Goal: Book appointment/travel/reservation

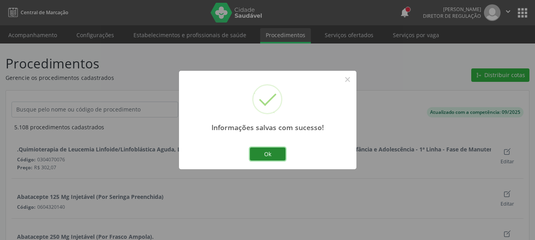
click at [269, 150] on button "Ok" at bounding box center [268, 154] width 36 height 13
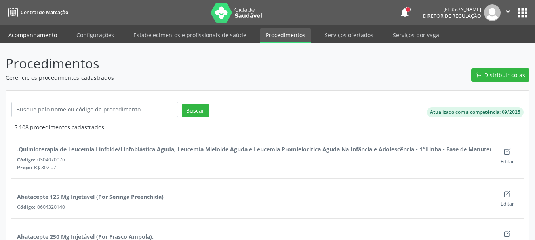
click at [35, 38] on link "Acompanhamento" at bounding box center [33, 35] width 60 height 14
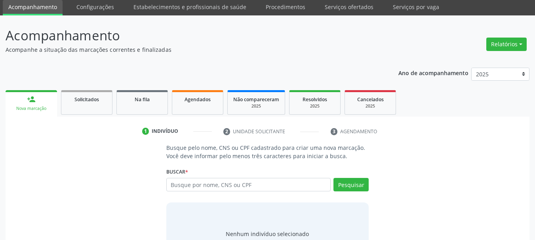
scroll to position [65, 0]
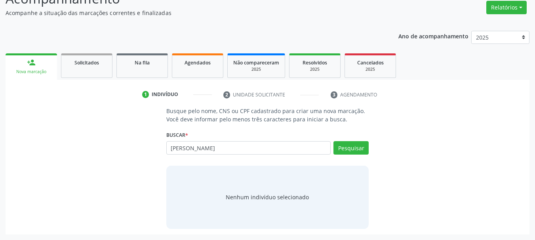
type input "[PERSON_NAME]"
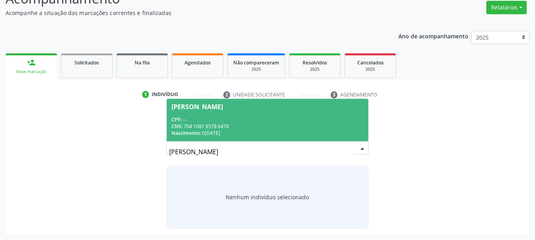
click at [288, 135] on div "Nascimento: 02[DATE]" at bounding box center [267, 133] width 192 height 7
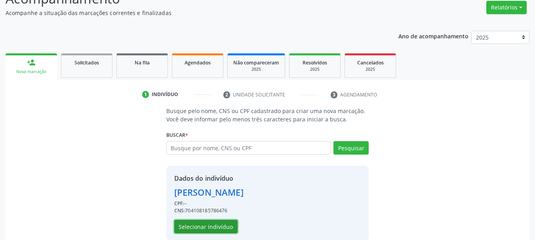
click at [206, 225] on button "Selecionar indivíduo" at bounding box center [205, 226] width 63 height 13
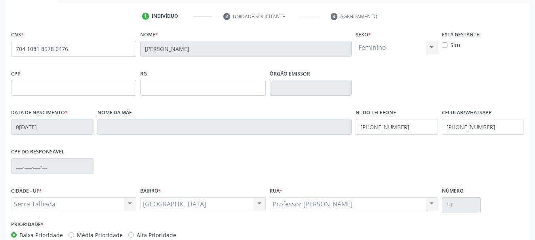
scroll to position [144, 0]
click at [484, 122] on input "[PHONE_NUMBER]" at bounding box center [483, 126] width 82 height 16
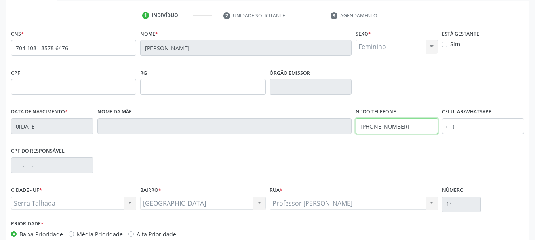
click at [373, 129] on input "[PHONE_NUMBER]" at bounding box center [397, 126] width 82 height 16
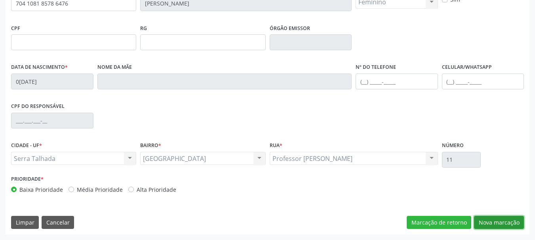
click at [506, 221] on button "Nova marcação" at bounding box center [499, 222] width 50 height 13
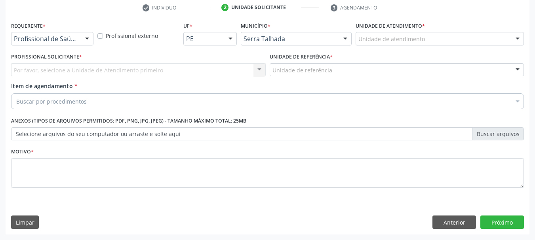
scroll to position [152, 0]
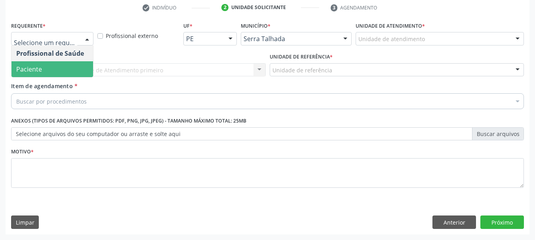
click at [23, 69] on span "Paciente" at bounding box center [29, 69] width 26 height 9
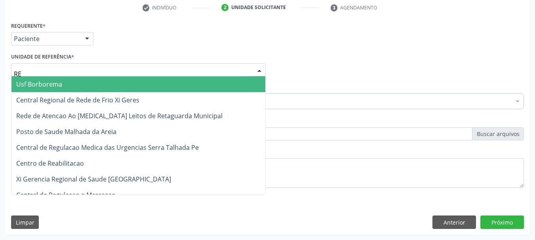
type input "REA"
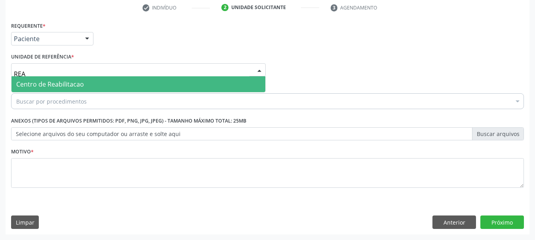
click at [36, 83] on span "Centro de Reabilitacao" at bounding box center [50, 84] width 68 height 9
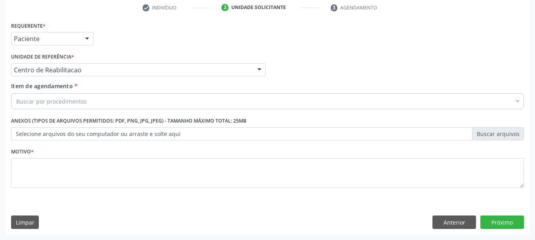
click at [46, 106] on div "Buscar por procedimentos" at bounding box center [267, 101] width 513 height 16
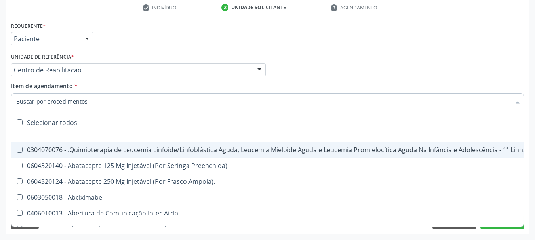
drag, startPoint x: 44, startPoint y: 104, endPoint x: 36, endPoint y: 99, distance: 9.1
click at [44, 104] on input "Item de agendamento *" at bounding box center [263, 101] width 495 height 16
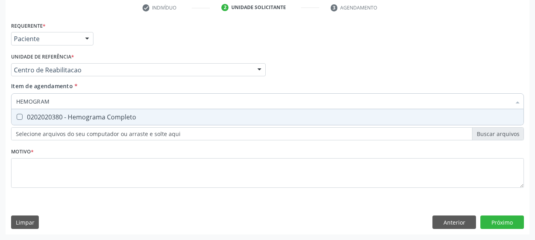
type input "HEMOGRAMA"
click at [90, 114] on div "0202020380 - Hemograma Completo" at bounding box center [267, 117] width 503 height 6
checkbox Completo "true"
click at [63, 103] on input "HEMOGRAMA" at bounding box center [263, 101] width 495 height 16
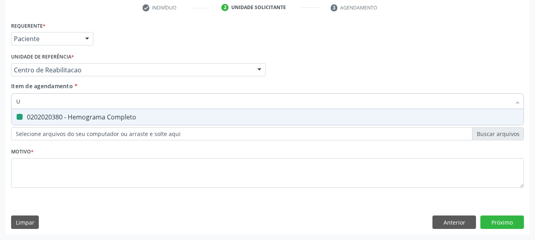
type input "UR"
checkbox Completo "false"
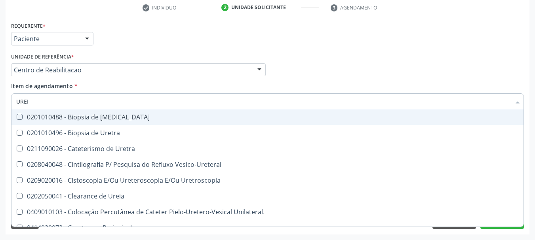
type input "UREIA"
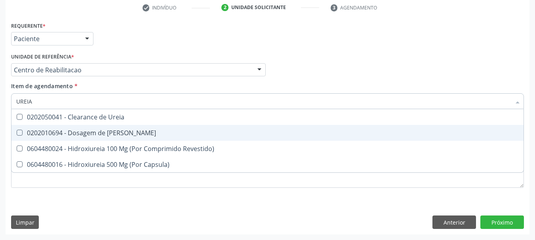
click at [95, 131] on div "0202010694 - Dosagem de [PERSON_NAME]" at bounding box center [267, 133] width 503 height 6
checkbox Ureia "true"
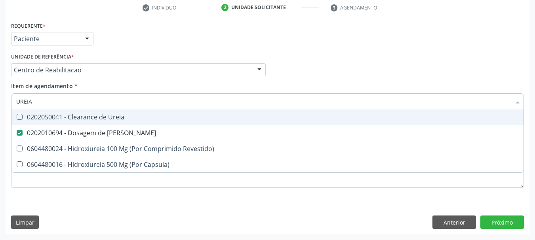
click at [49, 99] on input "UREIA" at bounding box center [263, 101] width 495 height 16
type input "U"
checkbox Ureia "false"
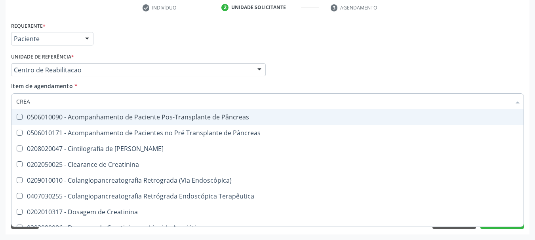
type input "CREAT"
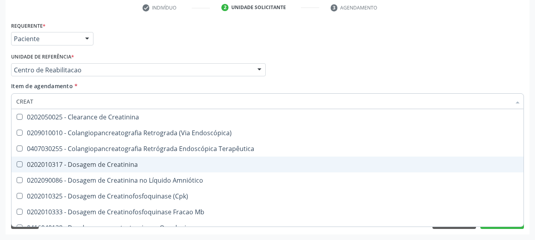
click at [102, 165] on div "0202010317 - Dosagem de Creatinina" at bounding box center [267, 165] width 503 height 6
checkbox Creatinina "true"
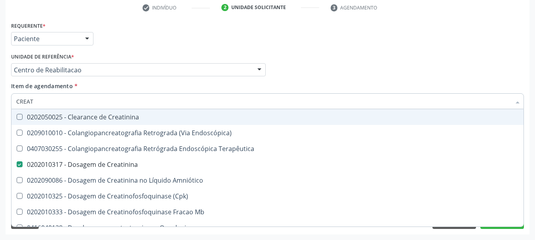
type input "CREAT"
click at [47, 90] on span "Item de agendamento" at bounding box center [42, 86] width 62 height 8
click at [47, 93] on input "CREAT" at bounding box center [263, 101] width 495 height 16
click at [47, 100] on input "CREAT" at bounding box center [263, 101] width 495 height 16
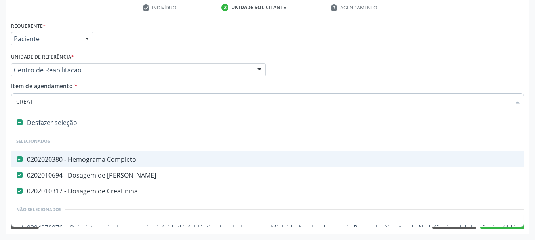
checkbox Completo "true"
checkbox Ureia "true"
click at [47, 100] on input "Item de agendamento *" at bounding box center [263, 101] width 495 height 16
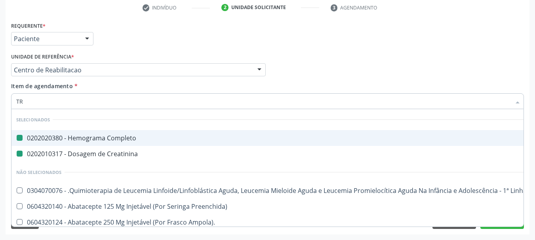
type input "TRA"
checkbox Completo "false"
checkbox Creatinina "false"
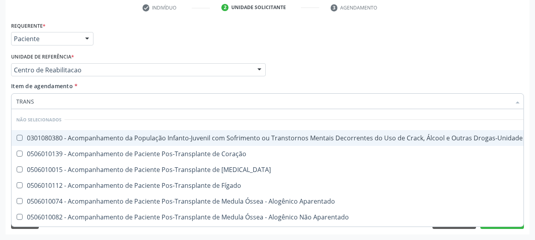
type input "TRANSA"
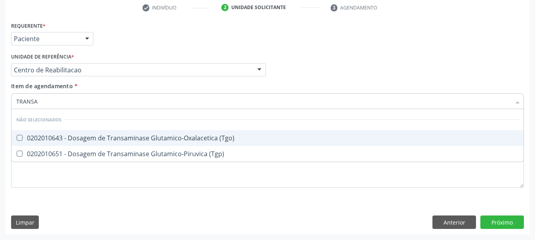
click at [39, 139] on div "0202010643 - Dosagem de Transaminase Glutamico-Oxalacetica (Tgo)" at bounding box center [267, 138] width 503 height 6
checkbox \(Tgo\) "true"
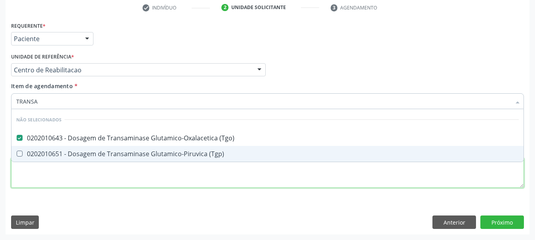
click at [35, 163] on div "Requerente * Paciente Profissional de Saúde Paciente Nenhum resultado encontrad…" at bounding box center [267, 109] width 513 height 179
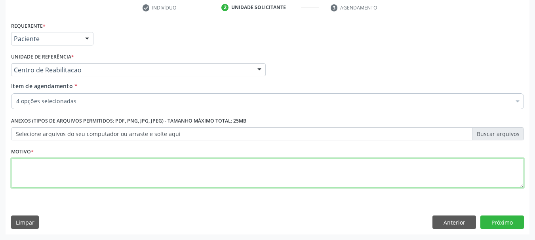
click at [37, 154] on span "0202020380 - Hemograma Completo" at bounding box center [324, 160] width 626 height 16
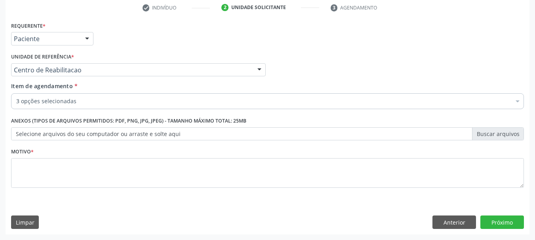
click at [65, 96] on div "3 opções selecionadas" at bounding box center [267, 101] width 513 height 16
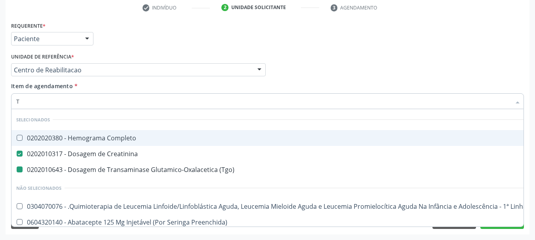
type input "TR"
checkbox Completo "true"
checkbox \(Tgo\) "false"
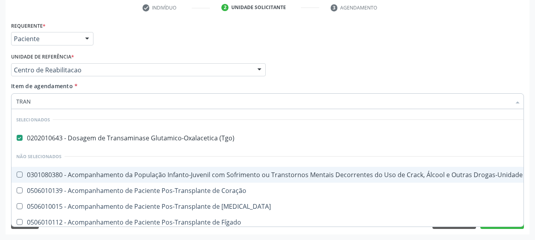
type input "TRANA"
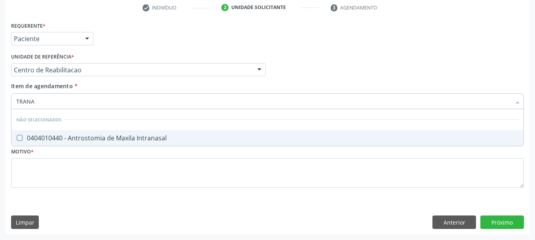
click at [112, 141] on div "0404010440 - Antrostomia de Maxila Intranasal" at bounding box center [267, 138] width 503 height 6
checkbox Intranasal "false"
type input "TRAN"
checkbox Intranasal "true"
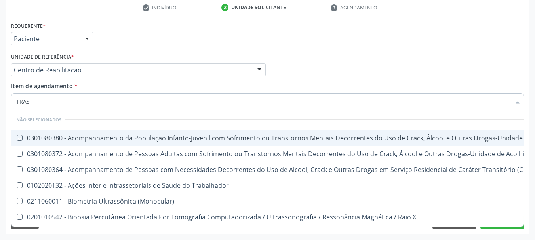
type input "TRA"
checkbox \(Uai\)\ "true"
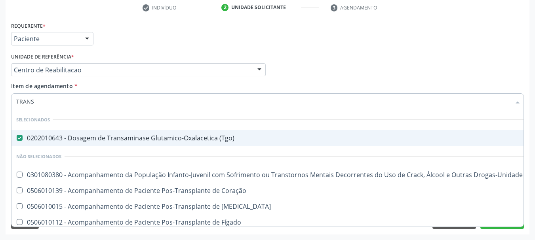
type input "TRANSA"
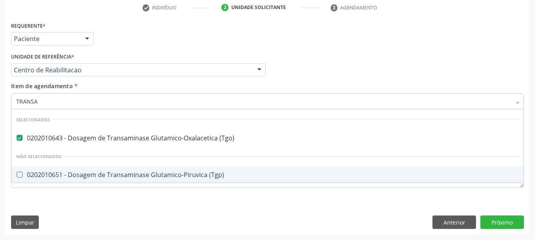
click at [89, 173] on div "0202010651 - Dosagem de Transaminase Glutamico-Piruvica (Tgp)" at bounding box center [267, 175] width 503 height 6
checkbox \(Tgp\) "true"
click at [33, 104] on input "TRANSA" at bounding box center [263, 101] width 495 height 16
checkbox \(Tgo\) "false"
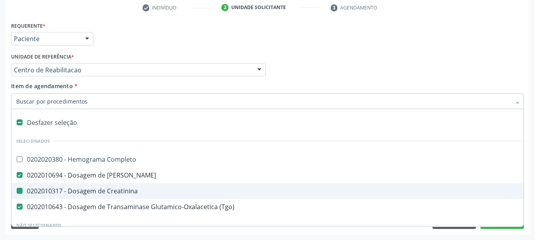
type input "P"
checkbox Creatinina "false"
checkbox \(Tgo\) "false"
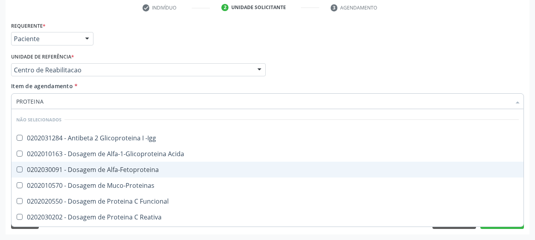
type input "PROTEINA C"
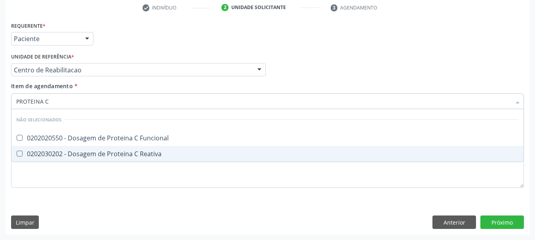
click at [113, 159] on span "0202030202 - Dosagem de Proteina C Reativa" at bounding box center [267, 154] width 512 height 16
checkbox Reativa "true"
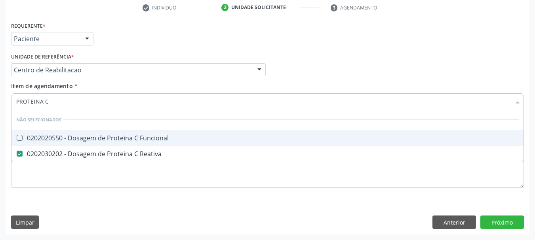
click at [61, 99] on input "PROTEINA C" at bounding box center [263, 101] width 495 height 16
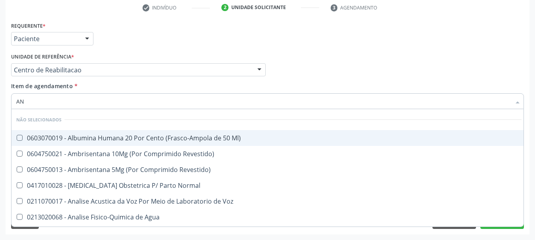
type input "ANA"
checkbox Ml\) "false"
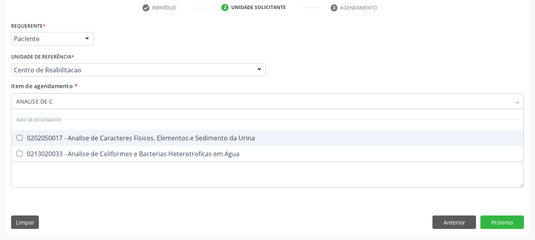
type input "ANALISE DE CA"
click at [198, 137] on div "0202050017 - Analise de Caracteres Fisicos, Elementos e Sedimento da Urina" at bounding box center [267, 138] width 503 height 6
checkbox Urina "true"
click at [59, 102] on input "ANALISE DE CA" at bounding box center [263, 101] width 495 height 16
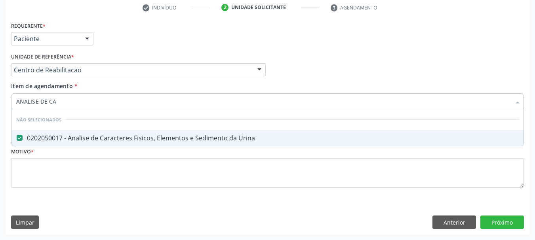
click at [59, 102] on input "ANALISE DE CA" at bounding box center [263, 101] width 495 height 16
checkbox Urina "false"
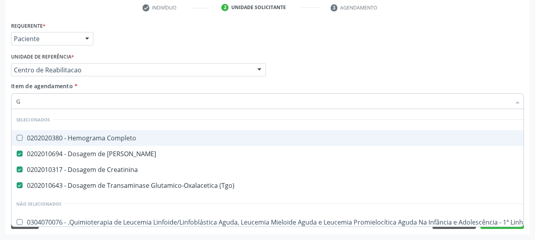
type input "GL"
checkbox Completo "true"
checkbox Creatinina "false"
checkbox \(Tgo\) "false"
checkbox Ml\) "true"
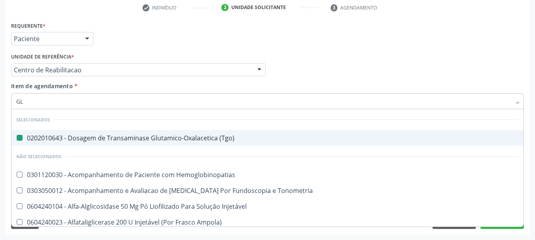
type input "GLI"
checkbox \(Tgo\) "false"
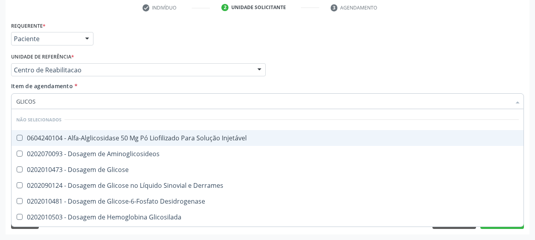
type input "GLICOSE"
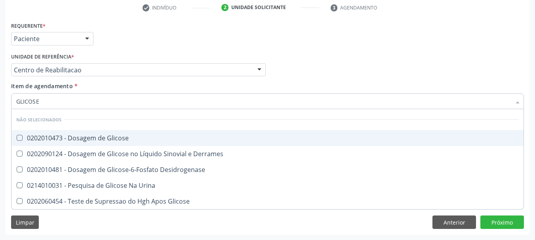
click at [25, 136] on div "0202010473 - Dosagem de Glicose" at bounding box center [267, 138] width 503 height 6
checkbox Glicose "true"
click at [42, 100] on input "GLICOSE" at bounding box center [263, 101] width 495 height 16
checkbox Glicose "false"
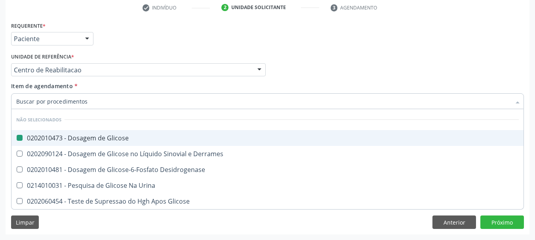
checkbox Derrames "true"
checkbox Desidrogenase "true"
checkbox Urina "true"
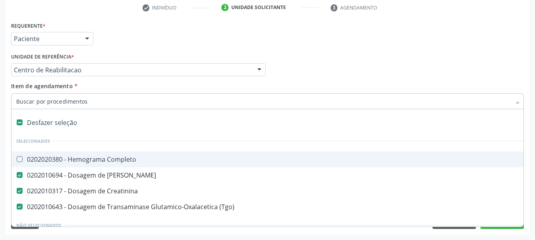
click at [289, 36] on div "Requerente * Paciente Profissional de Saúde Paciente Nenhum resultado encontrad…" at bounding box center [267, 35] width 517 height 31
checkbox Completo "true"
checkbox Manutenção "true"
checkbox Preenchida\) "true"
checkbox Urina "false"
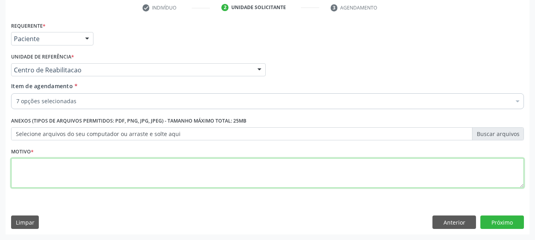
click at [41, 178] on textarea at bounding box center [267, 173] width 513 height 30
type textarea "A"
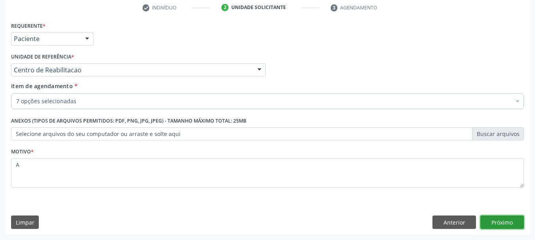
click at [488, 226] on button "Próximo" at bounding box center [502, 222] width 44 height 13
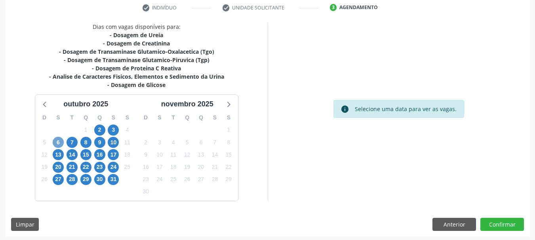
click at [58, 144] on span "6" at bounding box center [58, 142] width 11 height 11
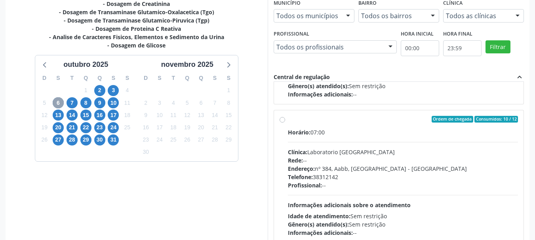
scroll to position [119, 0]
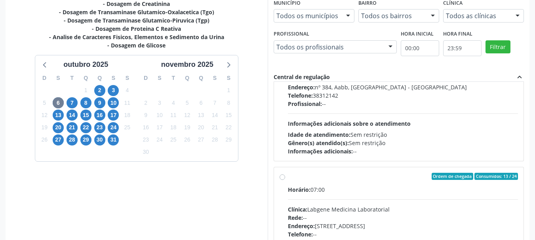
click at [369, 96] on div "Telefone: [PHONE_NUMBER]" at bounding box center [403, 95] width 230 height 8
click at [285, 42] on input "Ordem de chegada Consumidos: 10 / 12 Horário: 07:00 Clínica: Laboratorio [GEOGR…" at bounding box center [283, 37] width 6 height 7
radio input "true"
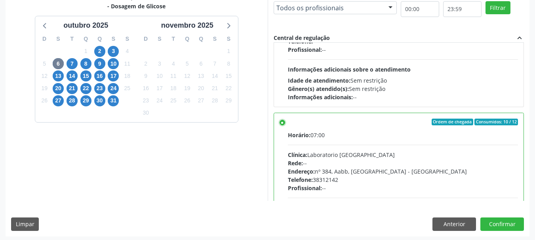
scroll to position [233, 0]
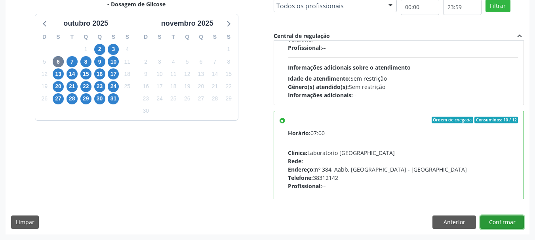
click at [513, 218] on button "Confirmar" at bounding box center [502, 222] width 44 height 13
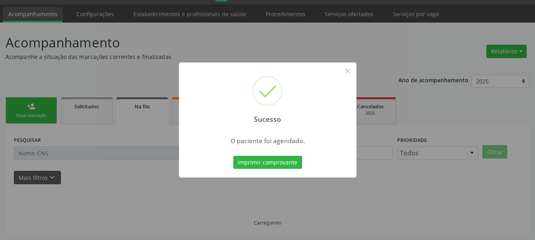
scroll to position [21, 0]
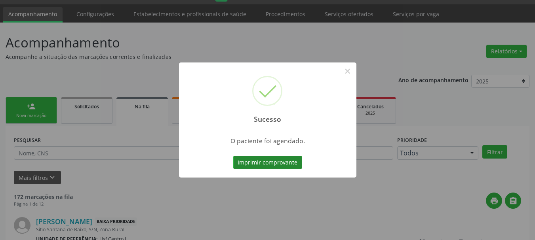
click at [249, 159] on button "Imprimir comprovante" at bounding box center [267, 162] width 69 height 13
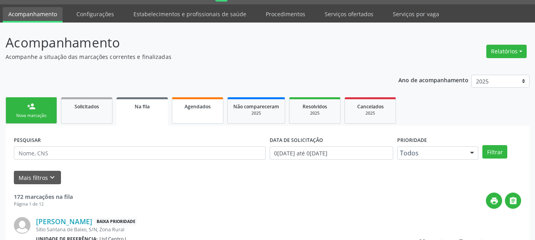
click at [195, 112] on link "Agendados" at bounding box center [197, 110] width 51 height 27
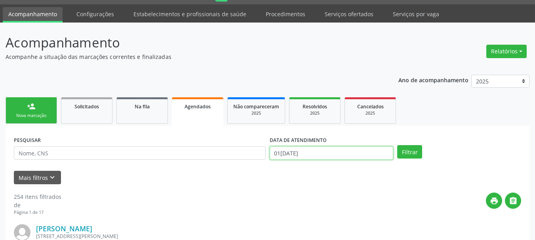
click at [326, 152] on input "01[DATE]" at bounding box center [332, 153] width 124 height 13
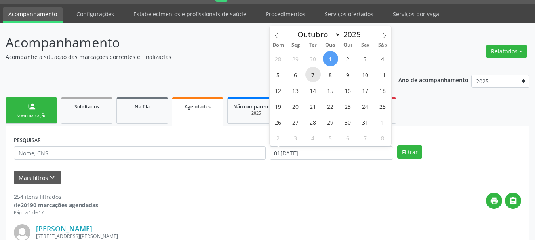
click at [316, 75] on span "7" at bounding box center [312, 74] width 15 height 15
type input "0[DATE]"
click at [316, 75] on span "7" at bounding box center [312, 74] width 15 height 15
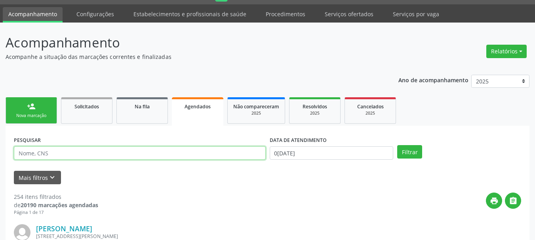
click at [107, 156] on input "text" at bounding box center [140, 153] width 252 height 13
paste input "CNS: 704 1081 8578 6476"
type input "CNS: 704 1081 8578 6476"
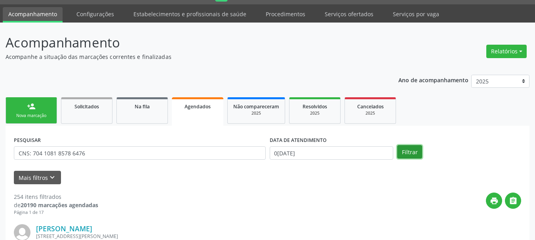
click at [404, 150] on button "Filtrar" at bounding box center [409, 151] width 25 height 13
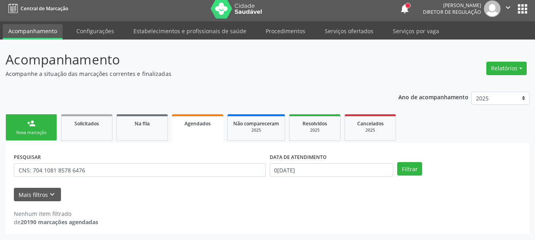
scroll to position [4, 0]
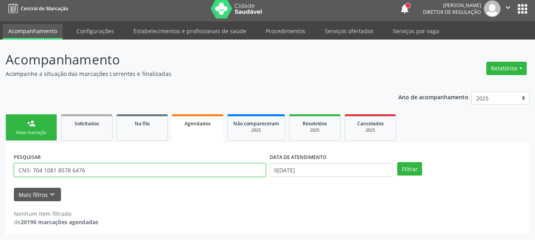
click at [32, 169] on input "CNS: 704 1081 8578 6476" at bounding box center [140, 170] width 252 height 13
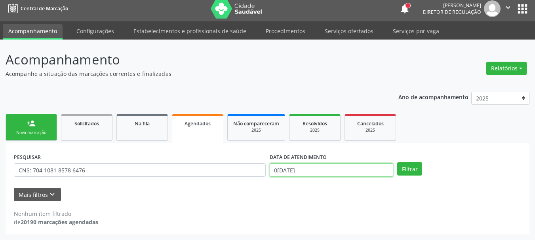
click at [303, 171] on input "0[DATE]" at bounding box center [332, 170] width 124 height 13
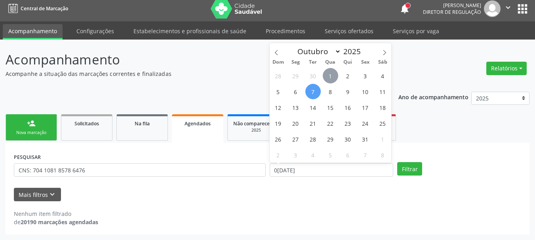
click at [333, 75] on span "1" at bounding box center [330, 75] width 15 height 15
type input "01[DATE]"
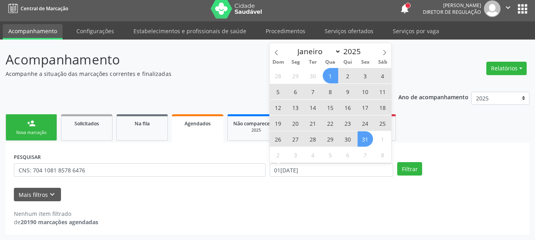
click at [369, 145] on span "31" at bounding box center [365, 138] width 15 height 15
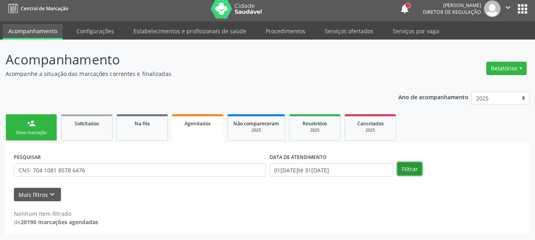
click at [419, 169] on button "Filtrar" at bounding box center [409, 168] width 25 height 13
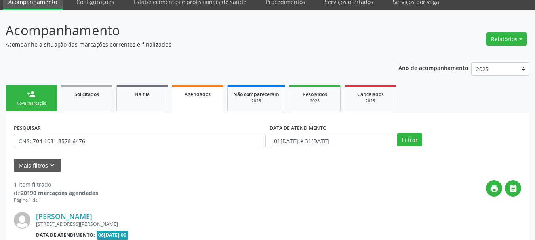
scroll to position [123, 0]
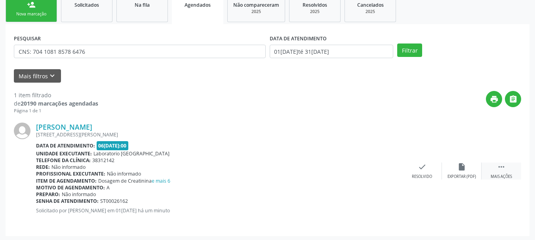
click at [508, 171] on div " Mais ações" at bounding box center [502, 171] width 40 height 17
click at [457, 168] on div "edit Editar" at bounding box center [462, 171] width 40 height 17
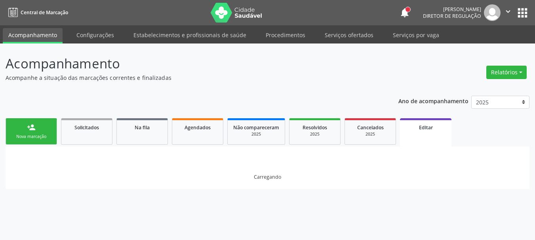
scroll to position [0, 0]
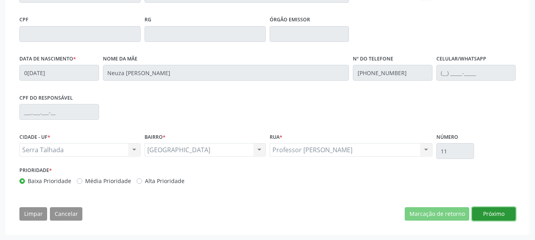
click at [486, 217] on button "Próximo" at bounding box center [494, 213] width 44 height 13
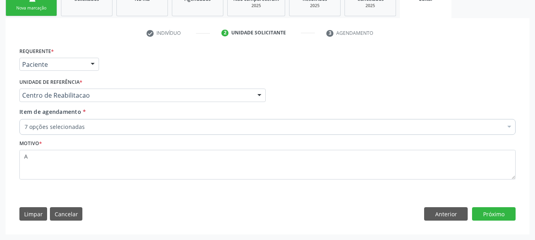
scroll to position [129, 0]
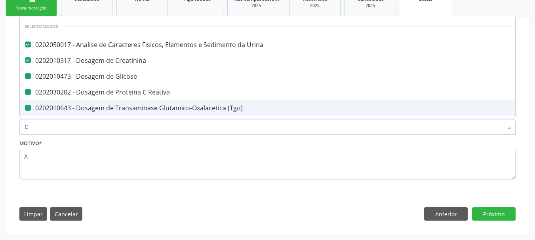
type input "CR"
checkbox Glicose "false"
checkbox Reativa "false"
checkbox \(Tgo\) "false"
checkbox \(Tgp\) "false"
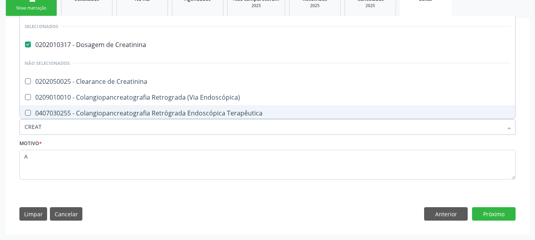
click at [30, 127] on input "CREAT" at bounding box center [264, 127] width 478 height 16
drag, startPoint x: 30, startPoint y: 127, endPoint x: 30, endPoint y: 131, distance: 4.8
click at [30, 129] on input "CREAT" at bounding box center [264, 127] width 478 height 16
type input "HE"
checkbox Creatinina "false"
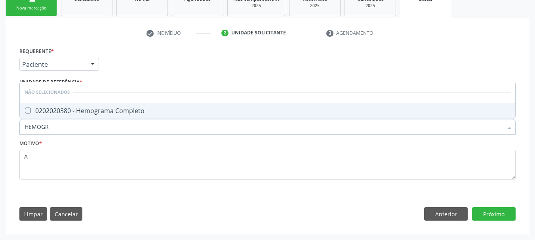
type input "HEMOGRA"
click at [55, 114] on div "0202020380 - Hemograma Completo" at bounding box center [268, 111] width 486 height 6
checkbox Completo "true"
click at [502, 219] on button "Próximo" at bounding box center [494, 213] width 44 height 13
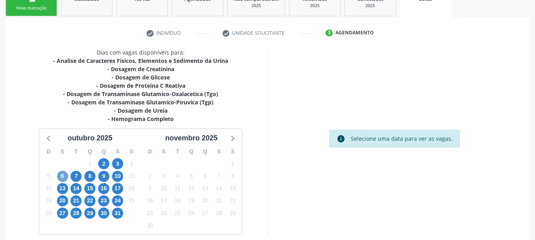
click at [60, 177] on span "6" at bounding box center [62, 176] width 11 height 11
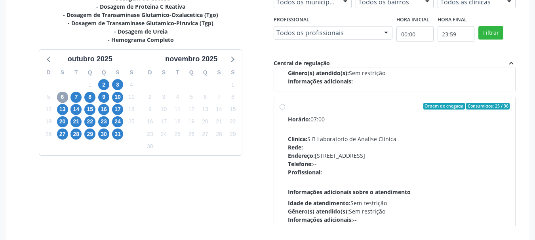
scroll to position [263, 0]
